Goal: Information Seeking & Learning: Learn about a topic

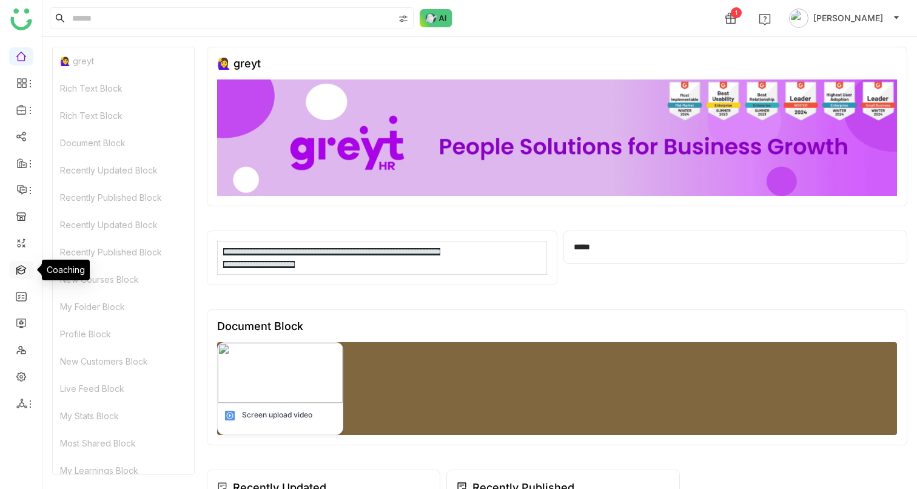
click at [27, 274] on link at bounding box center [21, 269] width 11 height 10
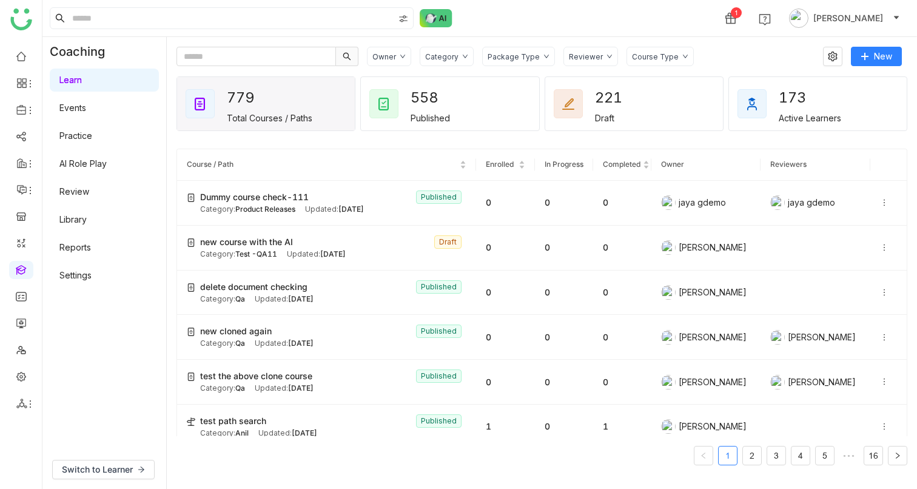
click at [86, 166] on link "AI Role Play" at bounding box center [82, 163] width 47 height 10
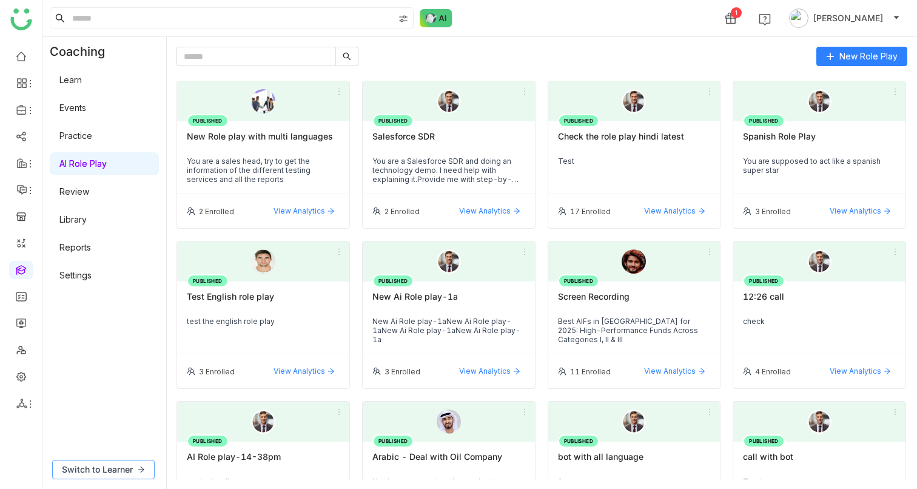
click at [106, 467] on span "Switch to Learner" at bounding box center [97, 469] width 71 height 13
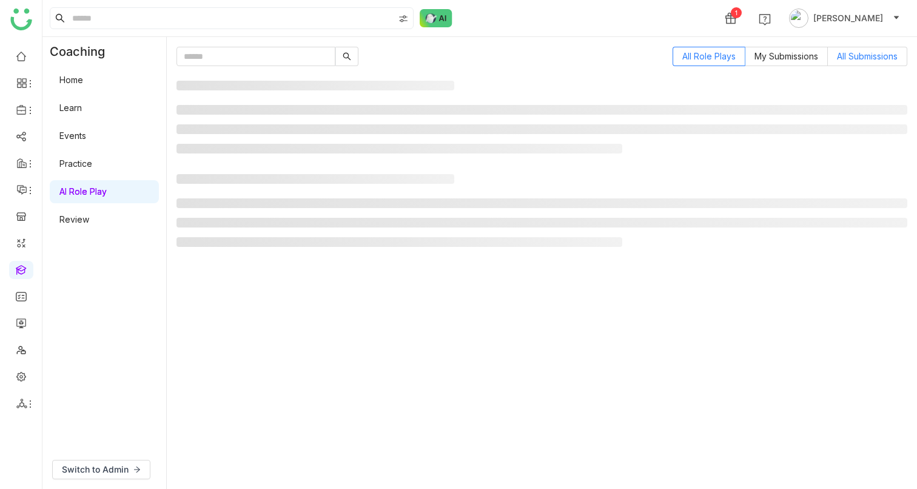
click at [884, 53] on span "All Submissions" at bounding box center [867, 56] width 61 height 10
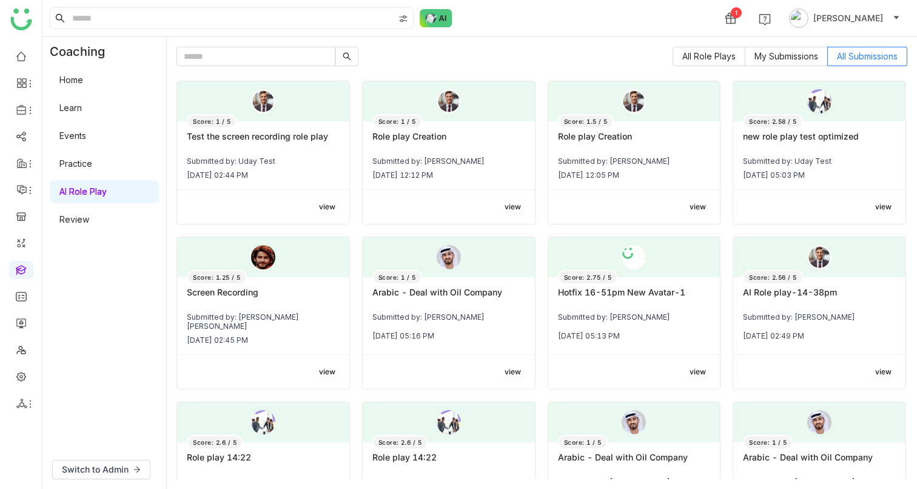
click at [319, 201] on span "view" at bounding box center [327, 207] width 16 height 12
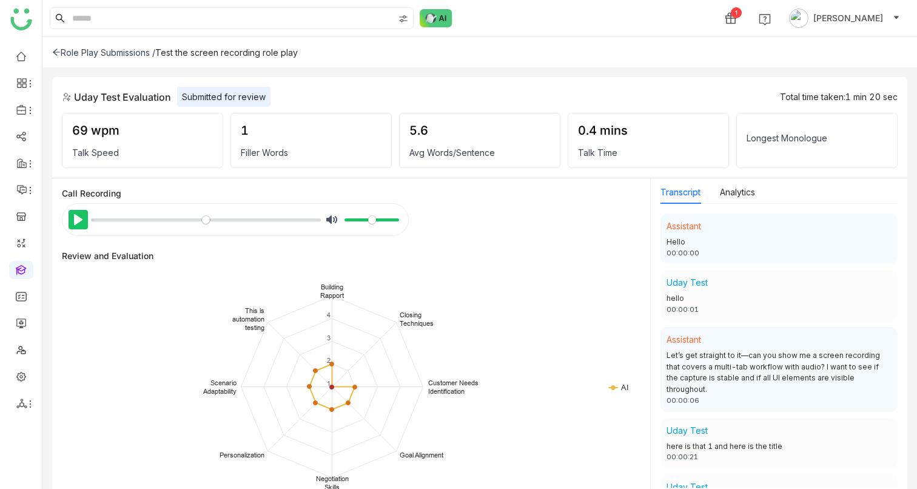
click at [80, 216] on button "Pause Play" at bounding box center [78, 219] width 19 height 19
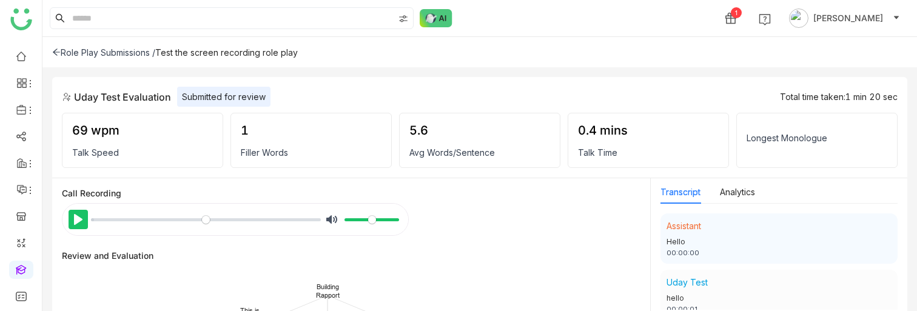
click at [77, 222] on button "Pause Play" at bounding box center [78, 219] width 19 height 19
